Goal: Task Accomplishment & Management: Use online tool/utility

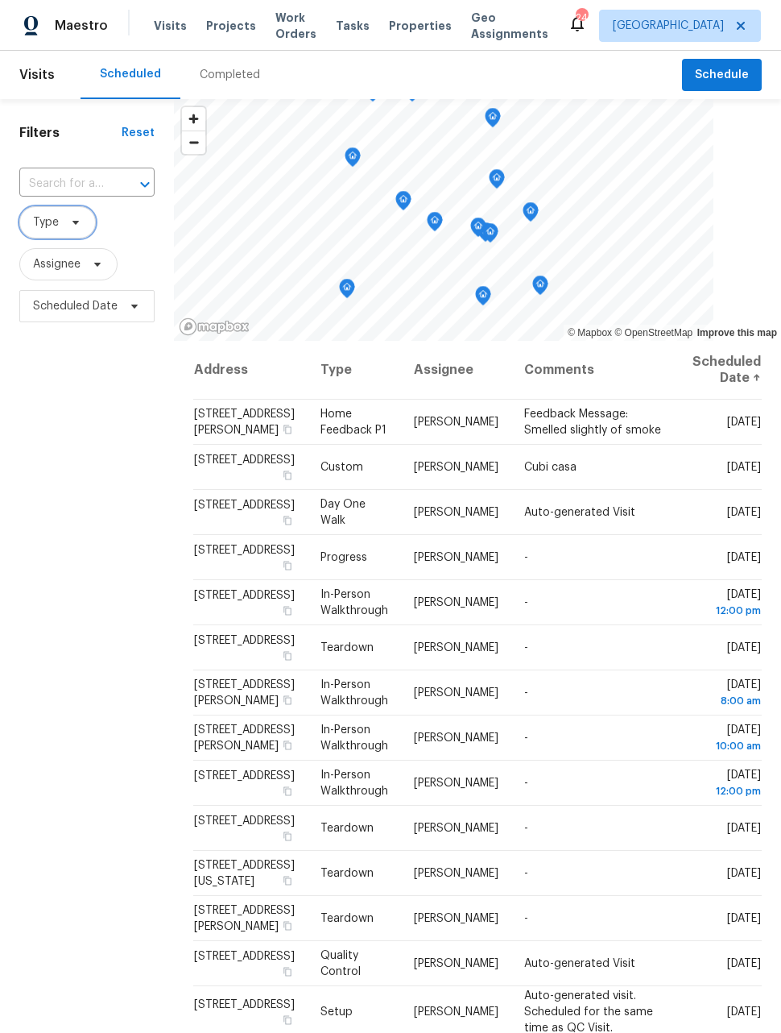
click at [52, 232] on span "Type" at bounding box center [57, 222] width 77 height 32
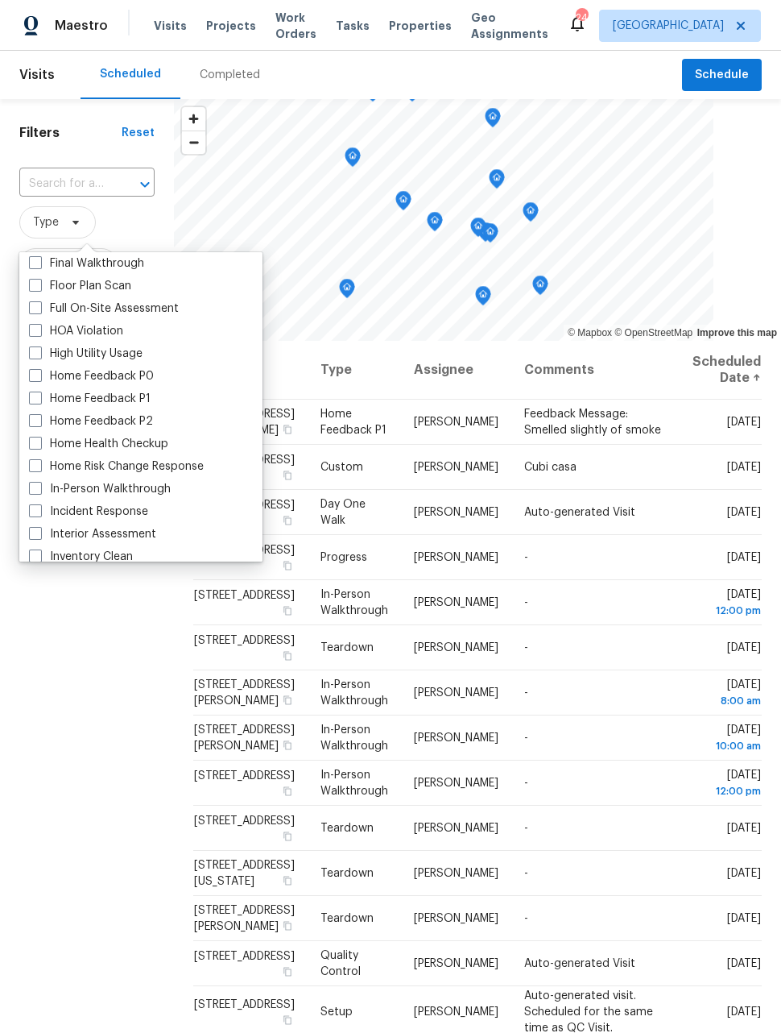
scroll to position [414, 0]
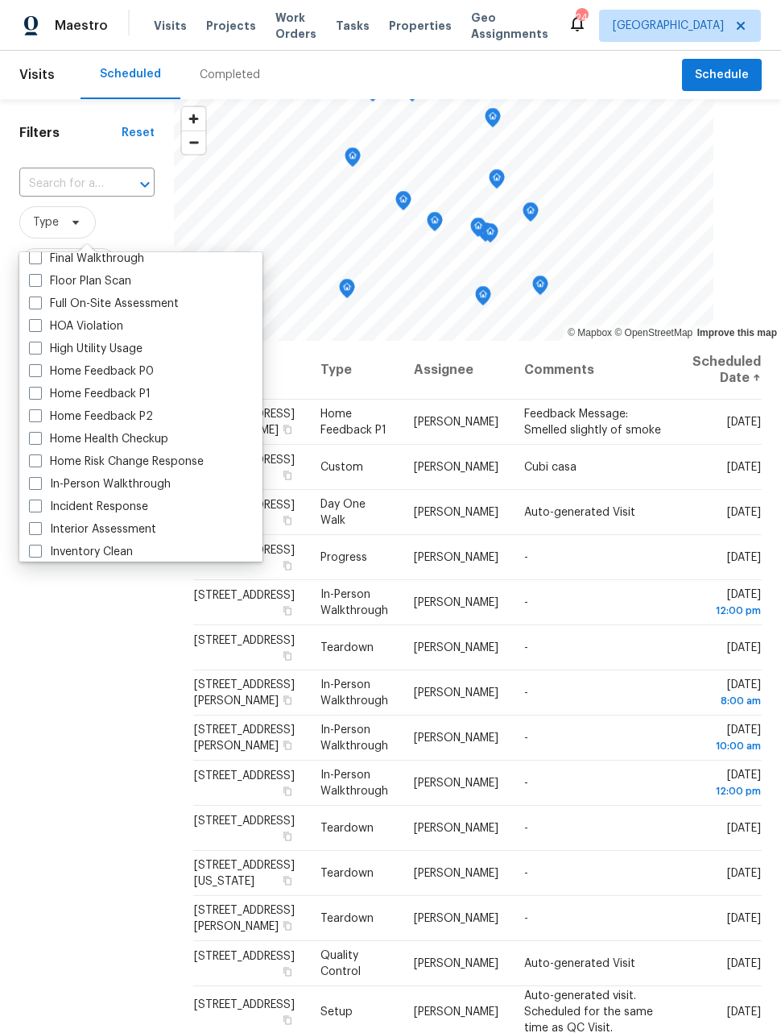
click at [41, 484] on span at bounding box center [35, 483] width 13 height 13
click at [39, 484] on input "In-Person Walkthrough" at bounding box center [34, 481] width 10 height 10
checkbox input "true"
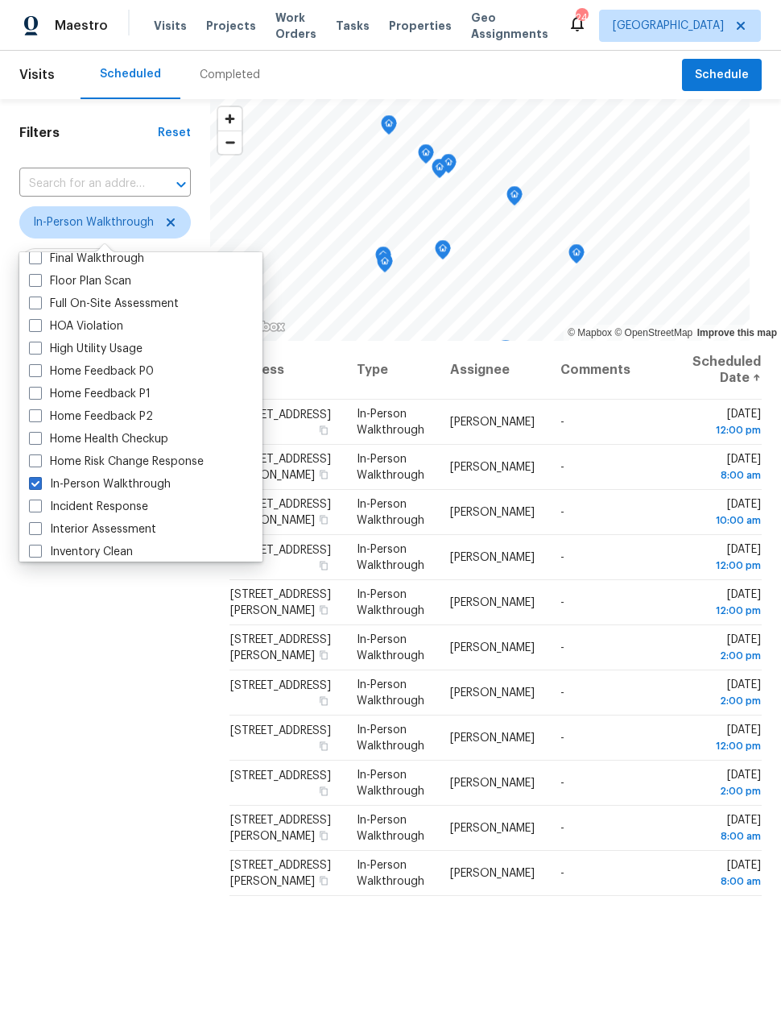
click at [129, 708] on div "Filters Reset ​ In-Person Walkthrough Assignee Scheduled Date" at bounding box center [105, 633] width 210 height 1068
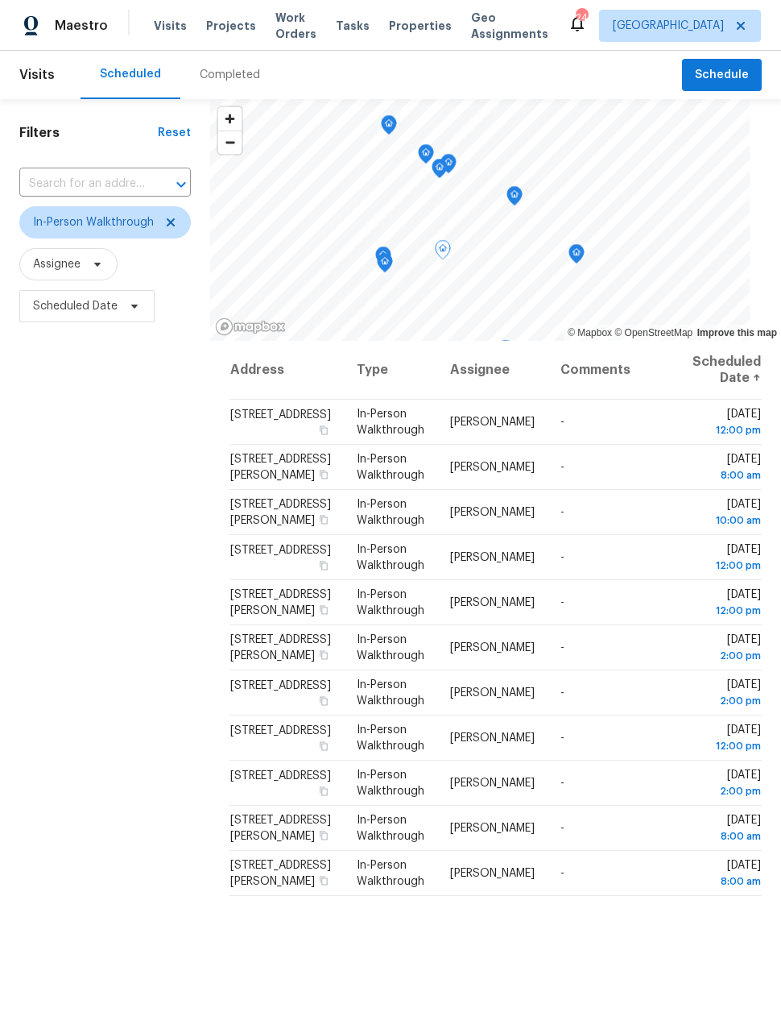
click at [89, 553] on div "Filters Reset ​ In-Person Walkthrough Assignee Scheduled Date" at bounding box center [105, 633] width 210 height 1068
click at [110, 556] on div "Filters Reset ​ In-Person Walkthrough Assignee Scheduled Date" at bounding box center [105, 633] width 210 height 1068
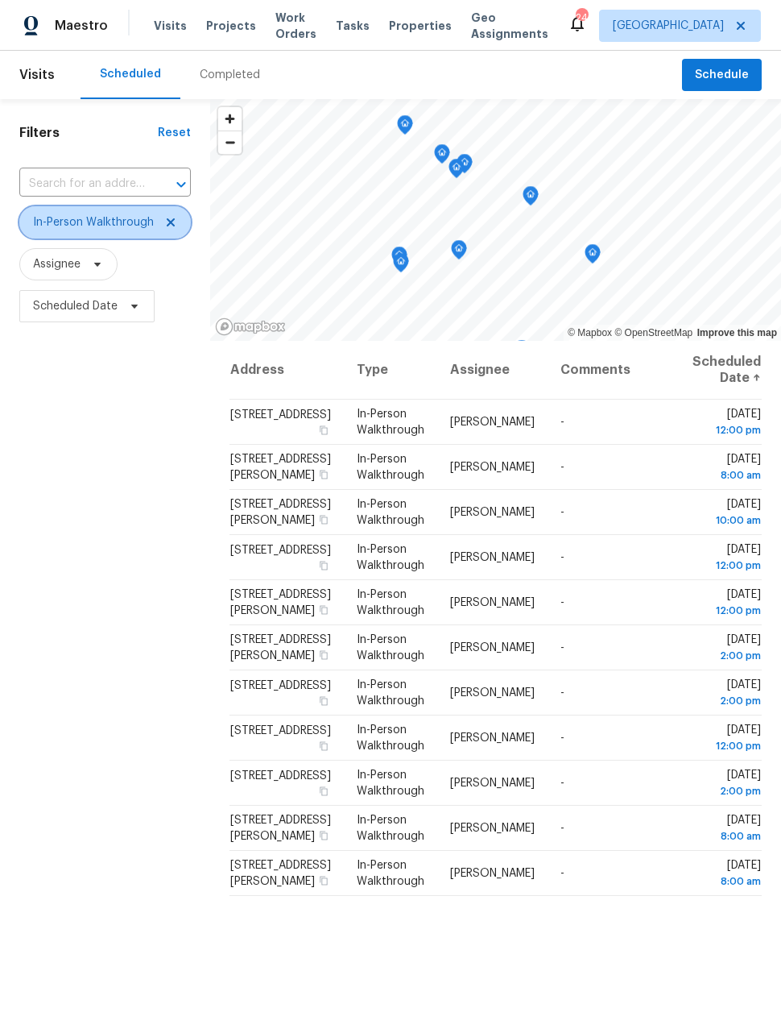
click at [176, 228] on icon at bounding box center [170, 222] width 13 height 13
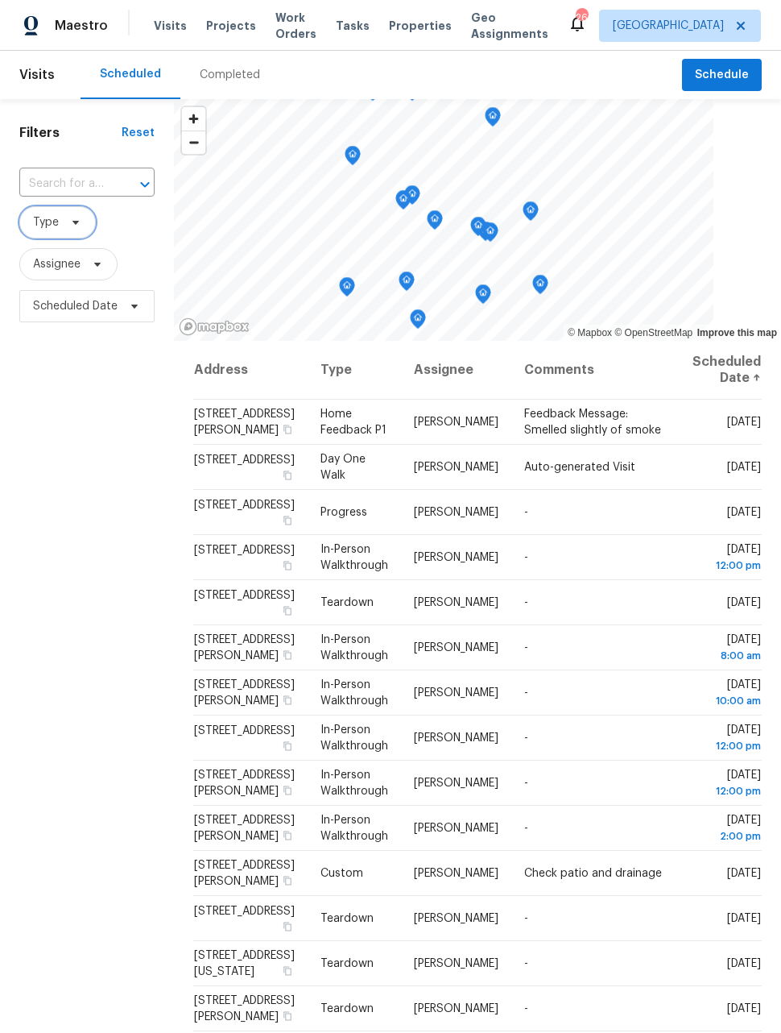
click at [86, 227] on span "Type" at bounding box center [57, 222] width 77 height 32
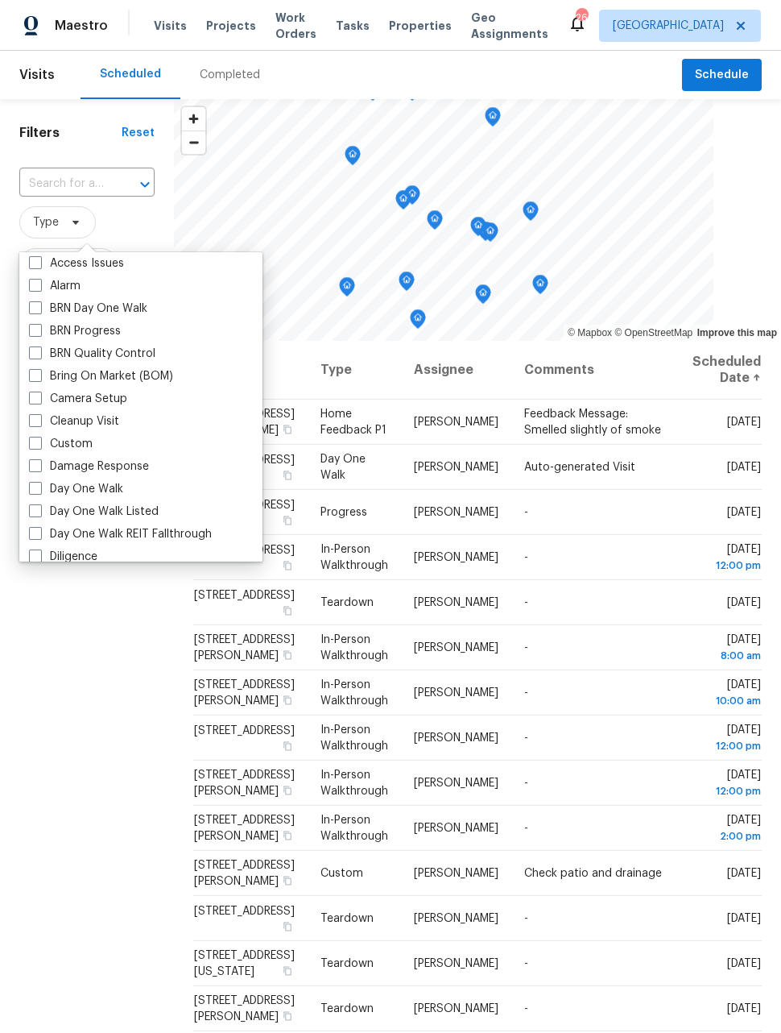
scroll to position [79, 0]
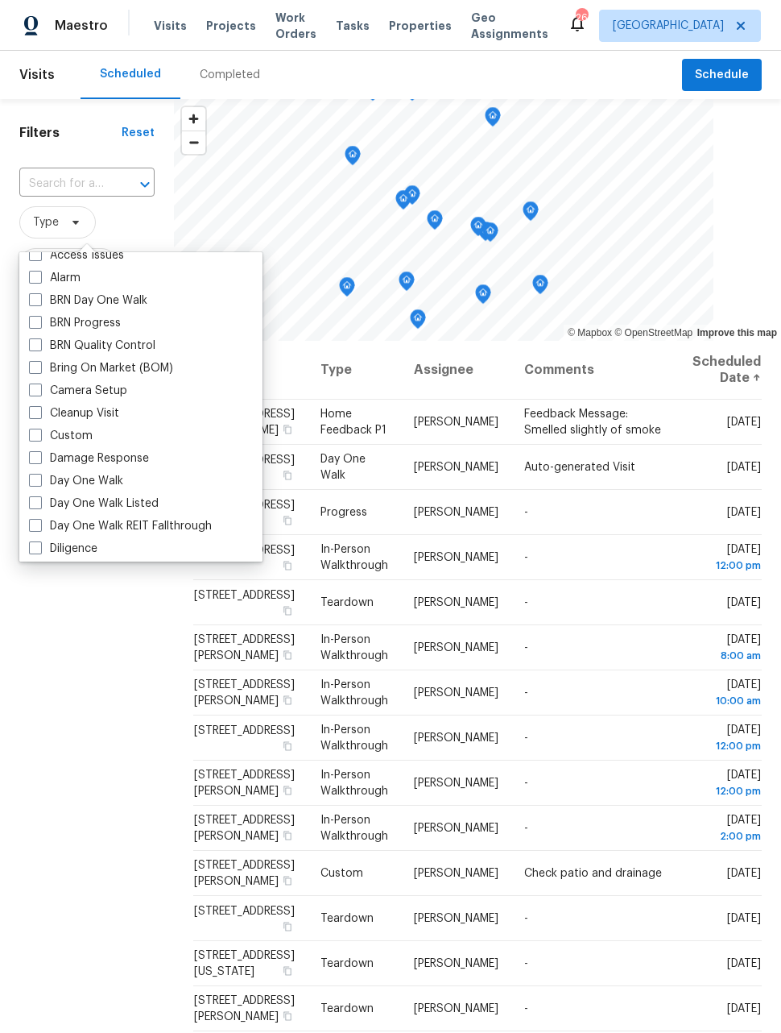
click at [37, 482] on span at bounding box center [35, 480] width 13 height 13
click at [37, 482] on input "Day One Walk" at bounding box center [34, 478] width 10 height 10
checkbox input "true"
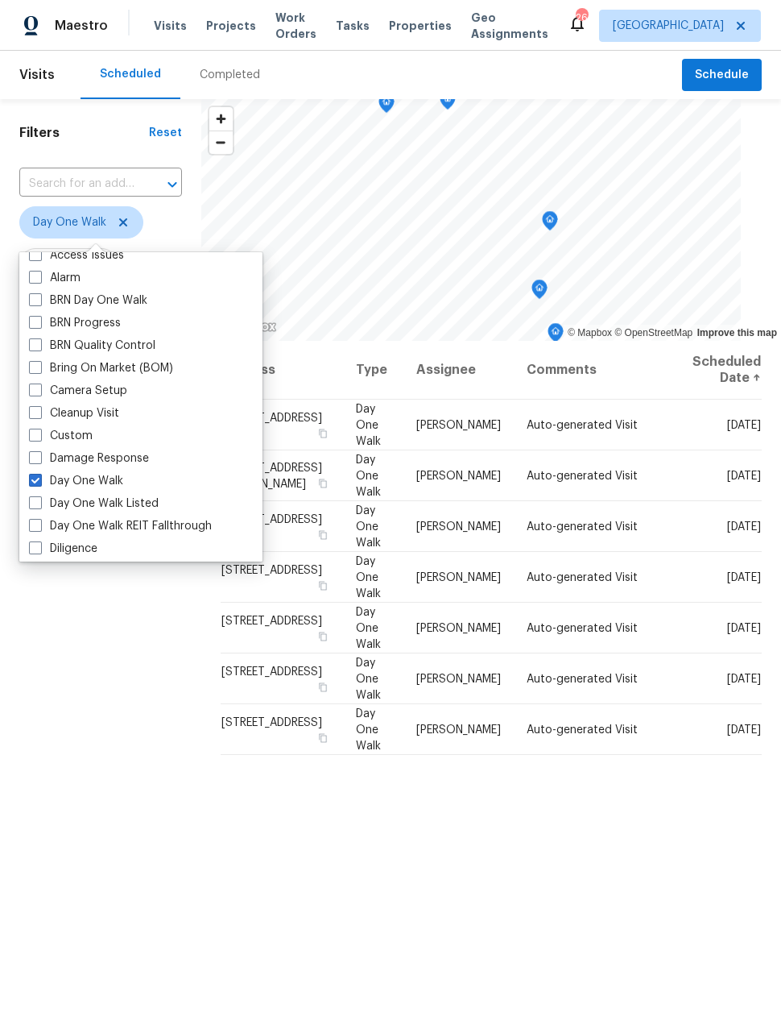
click at [115, 667] on div "Filters Reset ​ Day One Walk Assignee Scheduled Date" at bounding box center [100, 633] width 201 height 1068
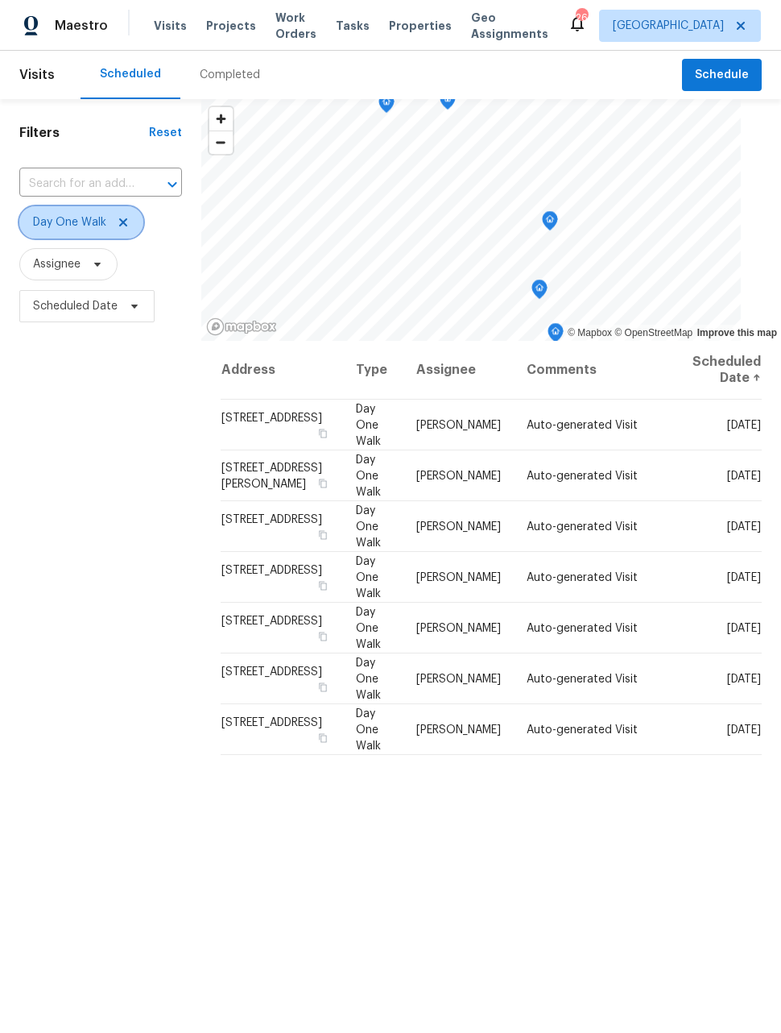
click at [127, 224] on icon at bounding box center [123, 222] width 13 height 13
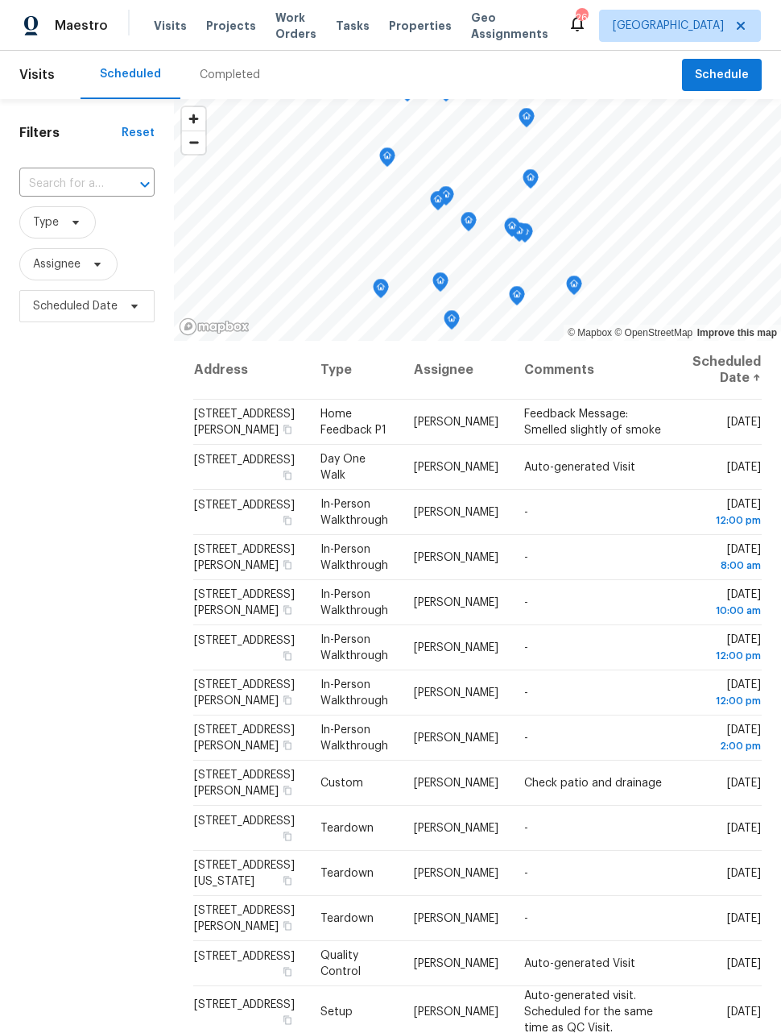
click at [100, 525] on div "Filters Reset ​ Type Assignee Scheduled Date" at bounding box center [87, 633] width 174 height 1068
click at [741, 71] on span "Schedule" at bounding box center [722, 75] width 54 height 20
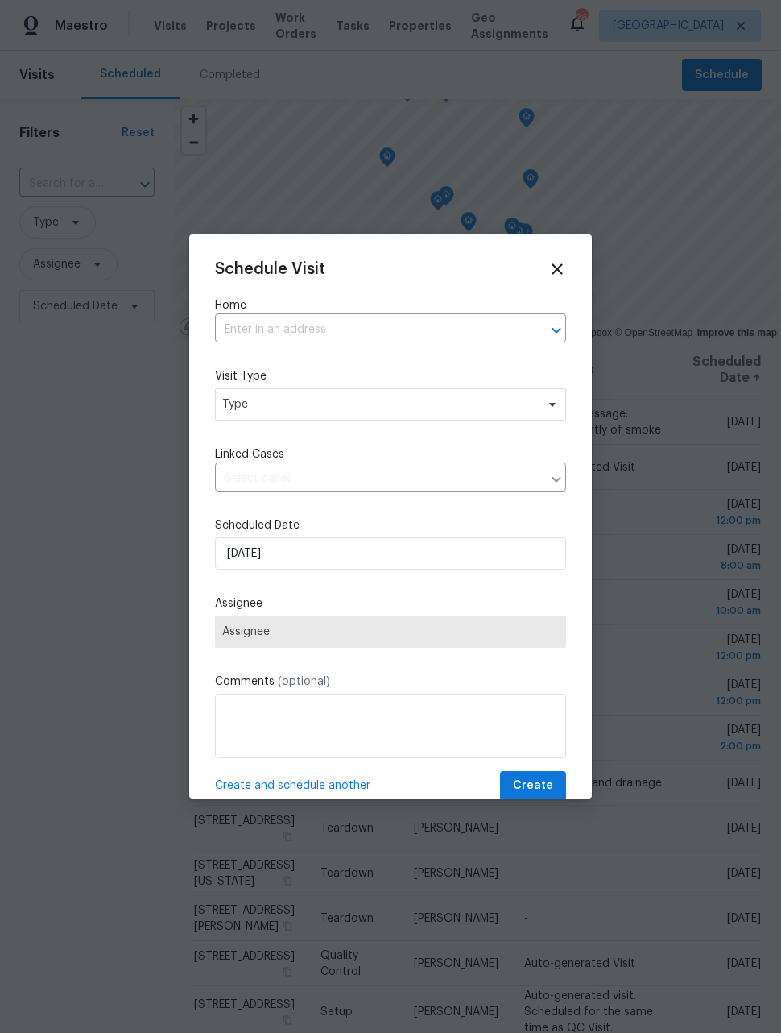
click at [507, 331] on input "text" at bounding box center [368, 329] width 306 height 25
type input "18951"
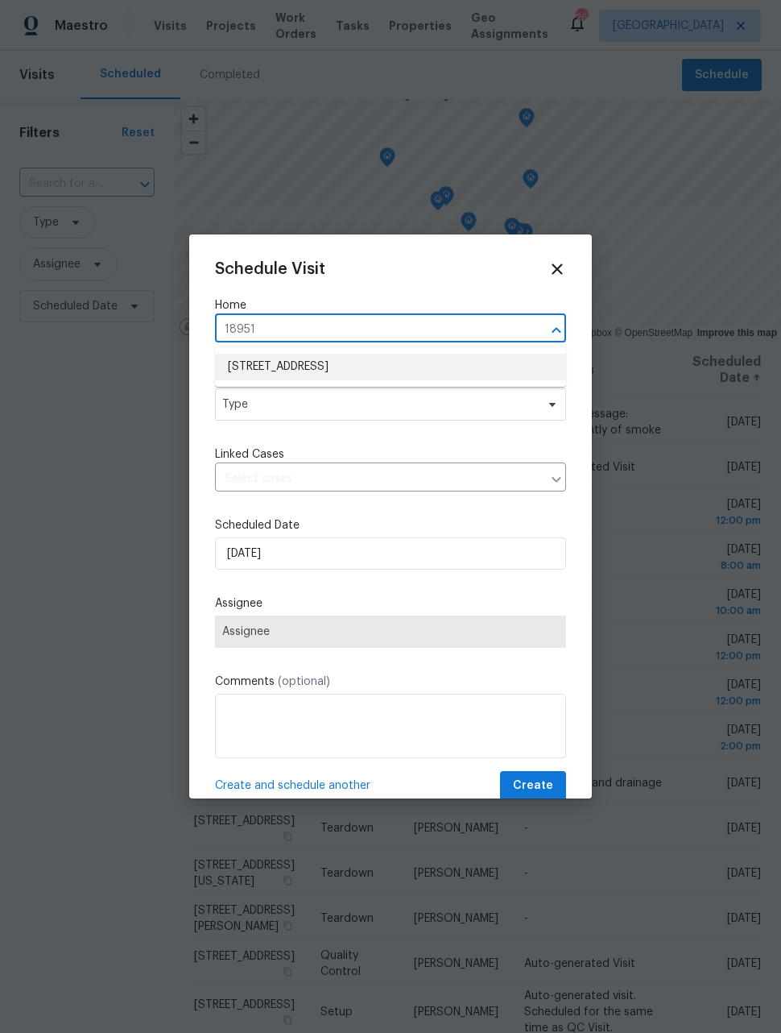
click at [410, 369] on li "18951 E 43rd Ave, Denver, CO 80249" at bounding box center [390, 367] width 351 height 27
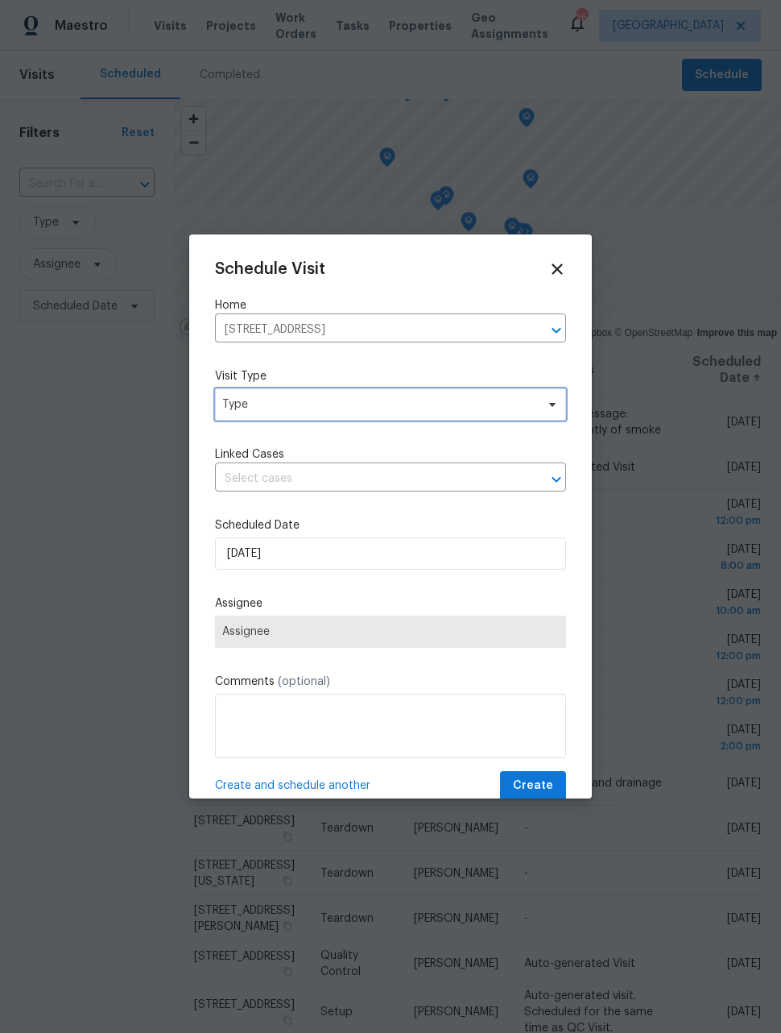
click at [439, 412] on span "Type" at bounding box center [390, 404] width 351 height 32
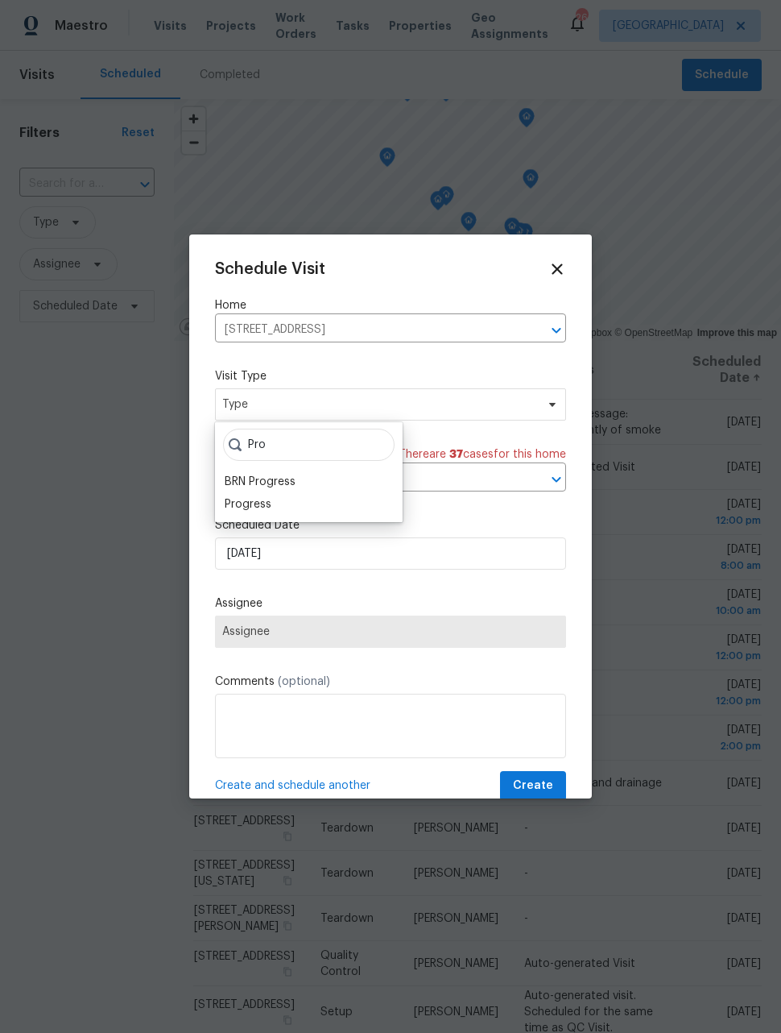
type input "Pro"
click at [267, 498] on div "Progress" at bounding box center [248, 504] width 47 height 16
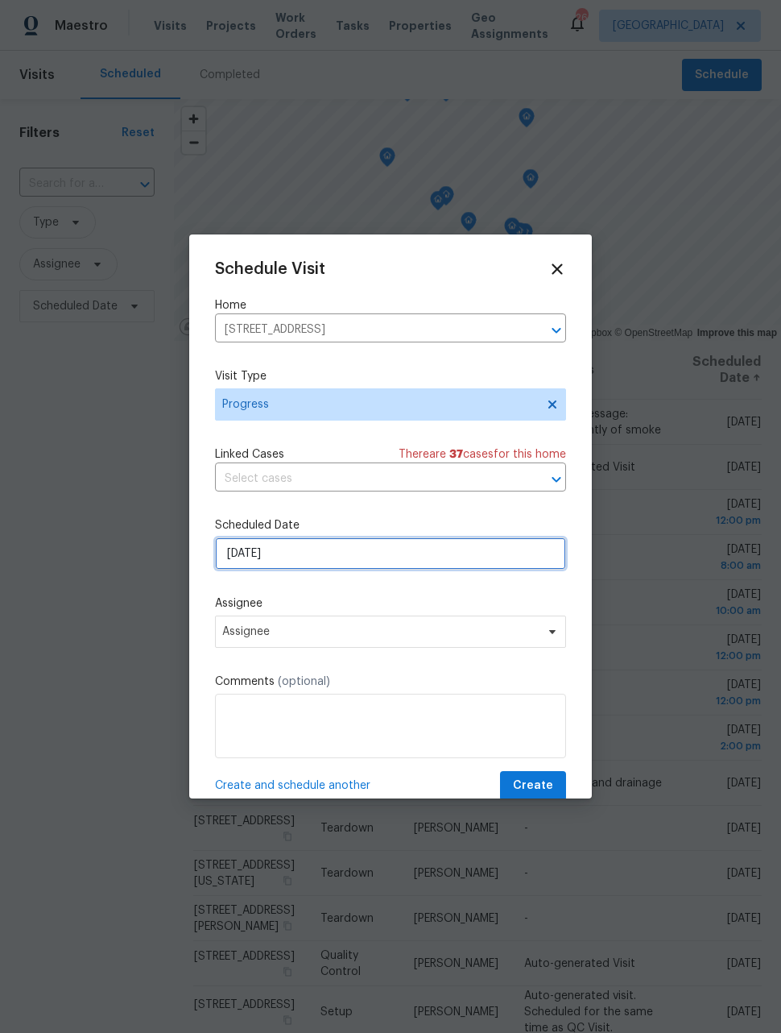
click at [498, 560] on input "10/6/2025" at bounding box center [390, 553] width 351 height 32
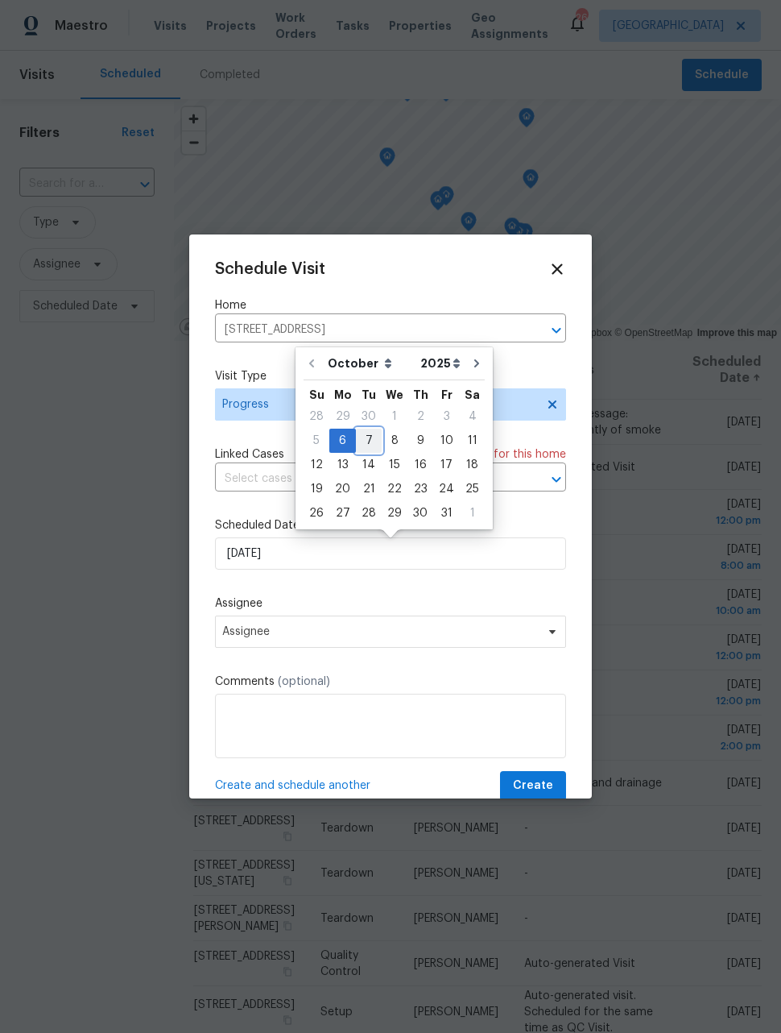
click at [366, 440] on div "7" at bounding box center [369, 440] width 26 height 23
type input "10/7/2025"
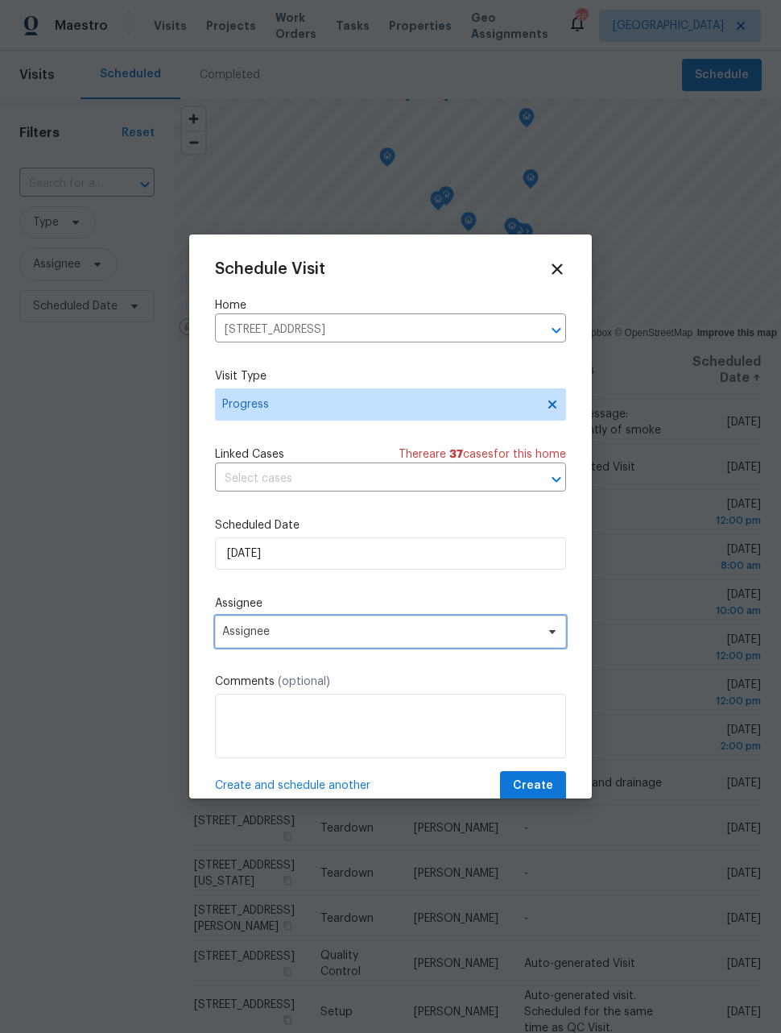
click at [410, 637] on span "Assignee" at bounding box center [380, 631] width 316 height 13
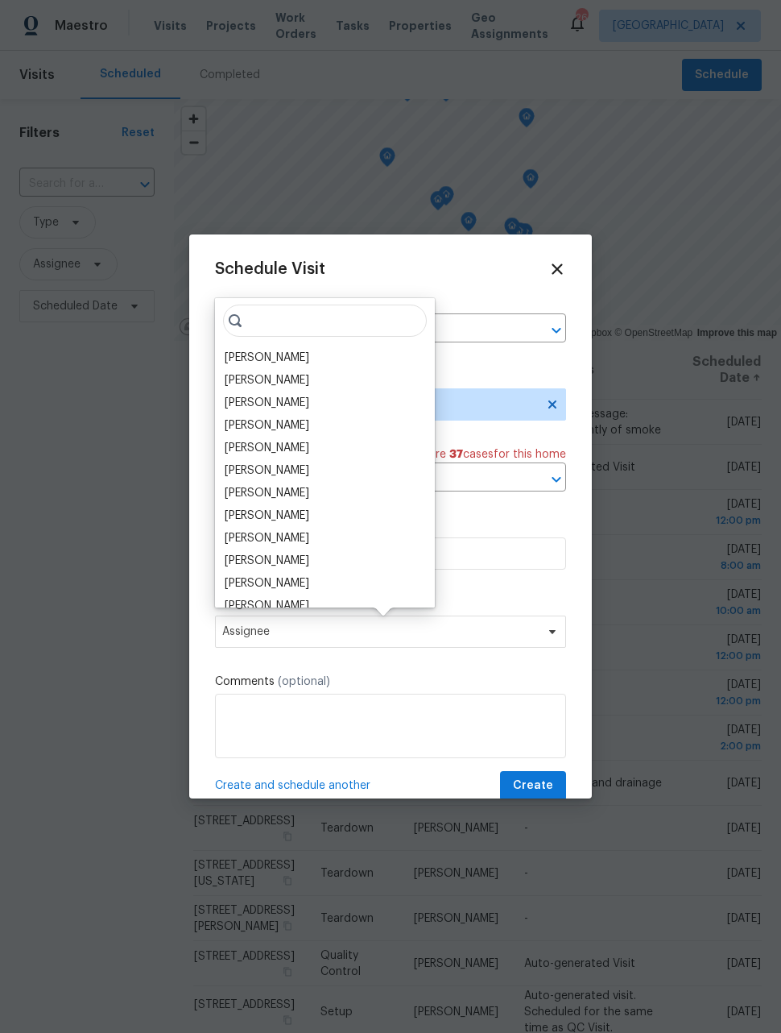
click at [280, 357] on div "[PERSON_NAME]" at bounding box center [267, 358] width 85 height 16
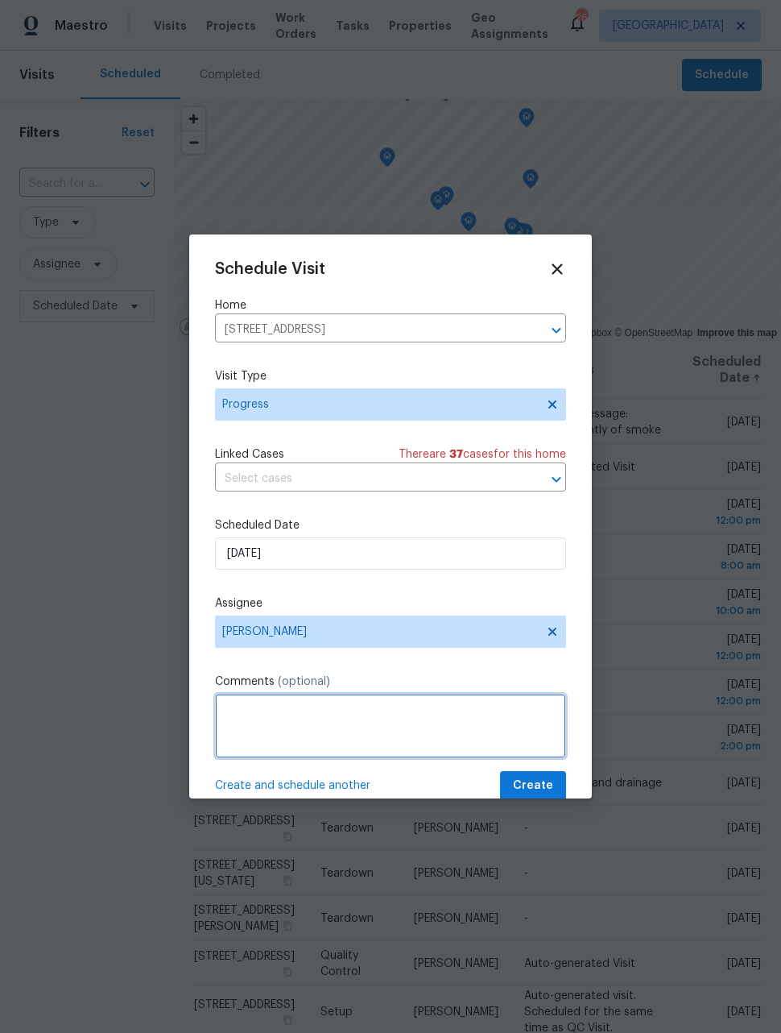
click at [427, 727] on textarea at bounding box center [390, 726] width 351 height 64
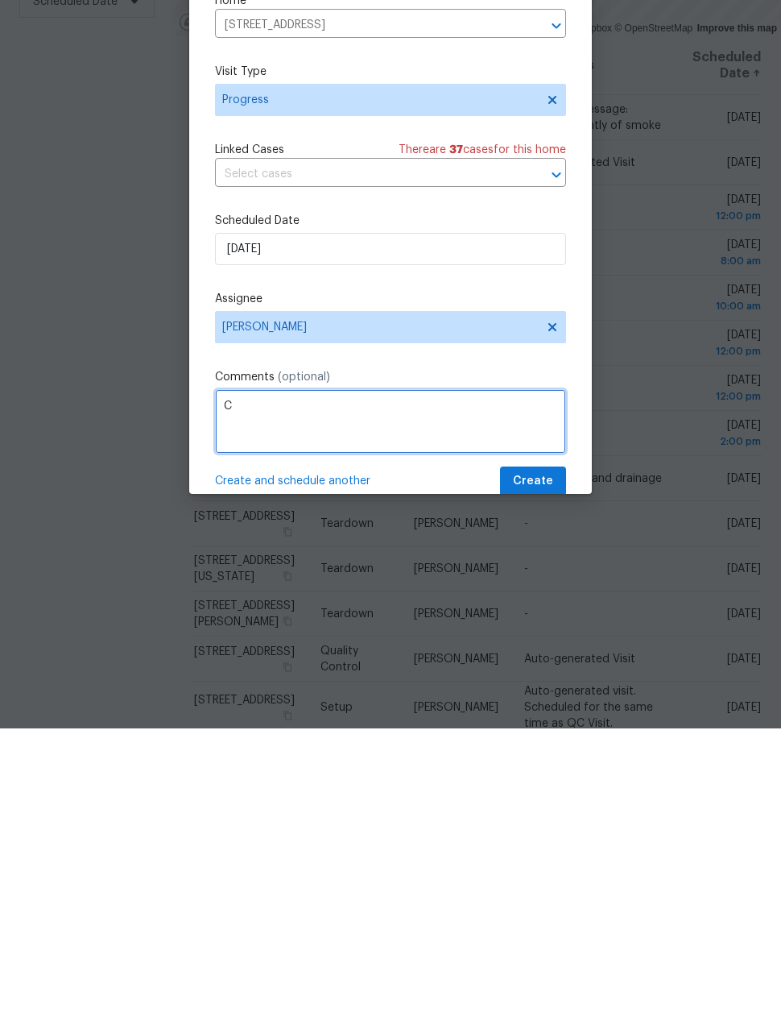
scroll to position [52, 0]
type textarea "Check out exterior paint colors"
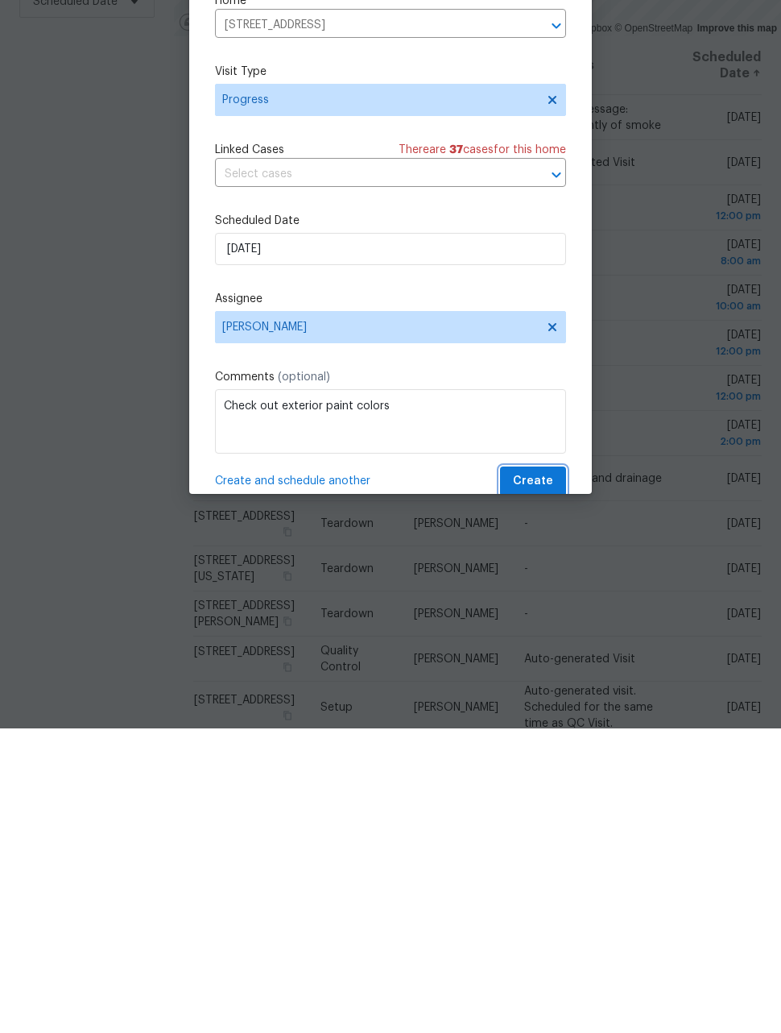
click at [550, 776] on span "Create" at bounding box center [533, 786] width 40 height 20
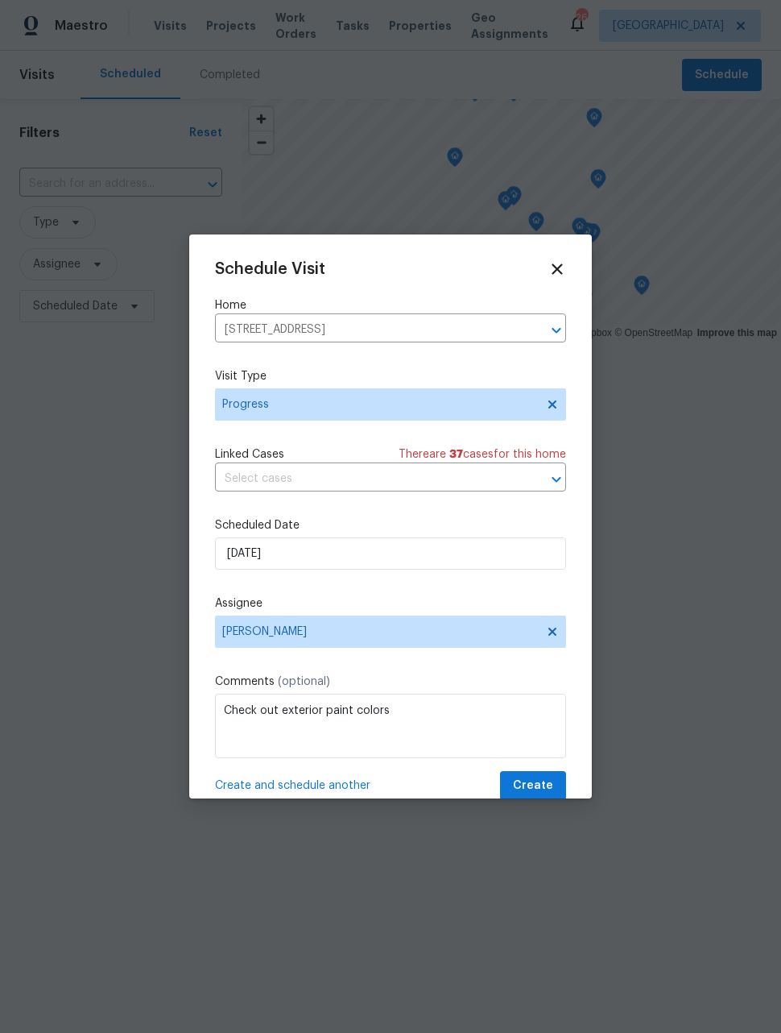
scroll to position [0, 0]
